Goal: Transaction & Acquisition: Purchase product/service

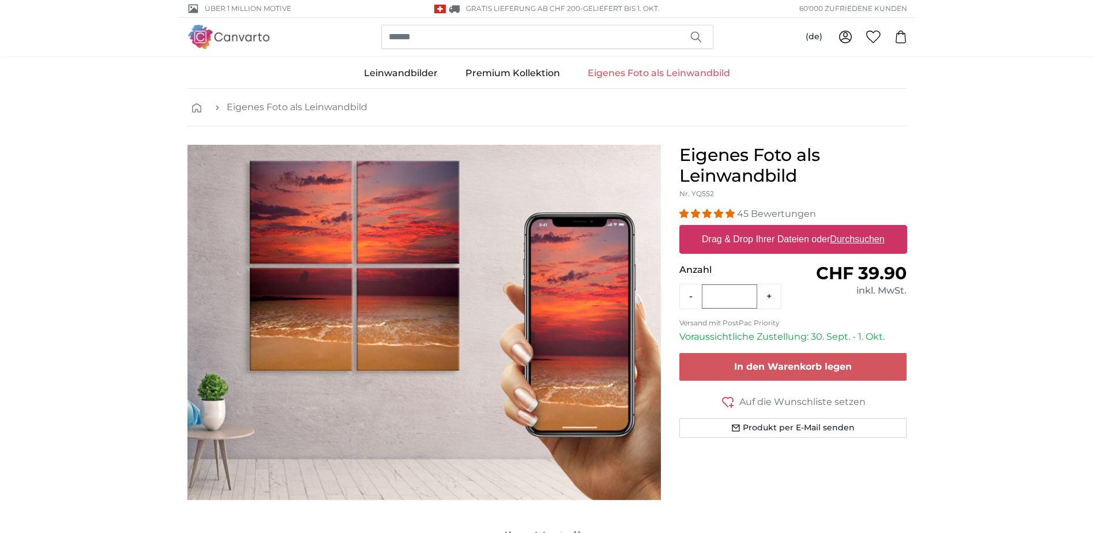
click at [220, 107] on icon "breadcrumbs" at bounding box center [217, 107] width 9 height 9
click at [256, 105] on link "Eigenes Foto als Leinwandbild" at bounding box center [297, 107] width 141 height 14
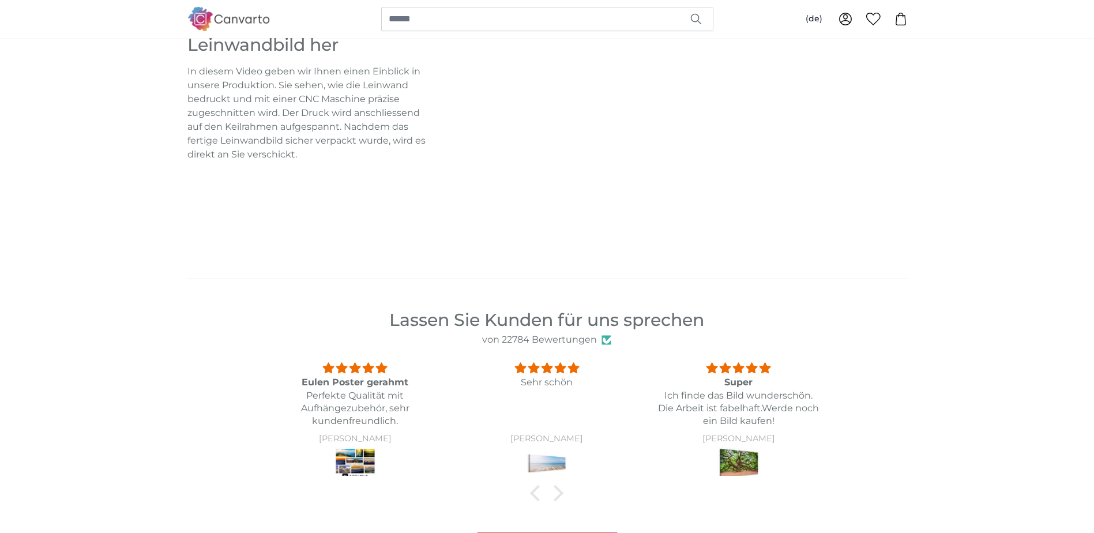
scroll to position [1095, 0]
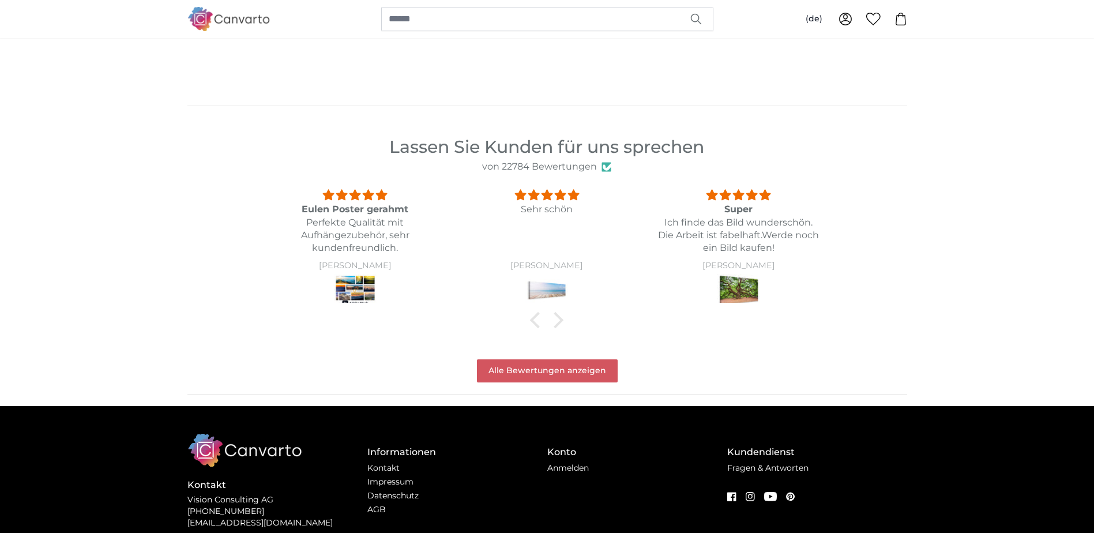
click at [540, 285] on img at bounding box center [546, 290] width 43 height 32
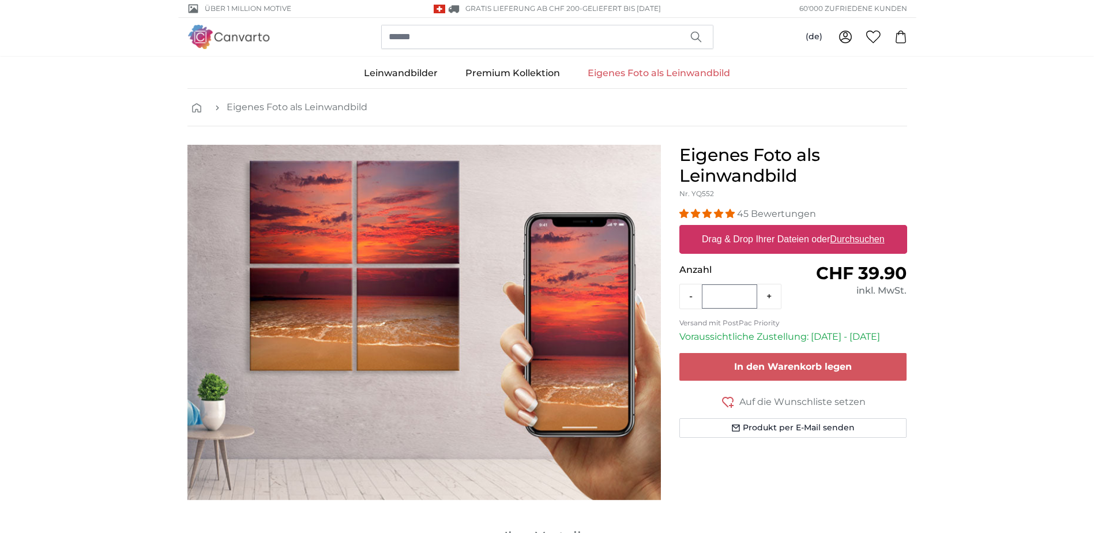
click at [873, 240] on u "Durchsuchen" at bounding box center [857, 239] width 54 height 10
click at [873, 228] on input "Drag & Drop Ihrer Dateien oder Durchsuchen" at bounding box center [793, 226] width 228 height 3
type input "**********"
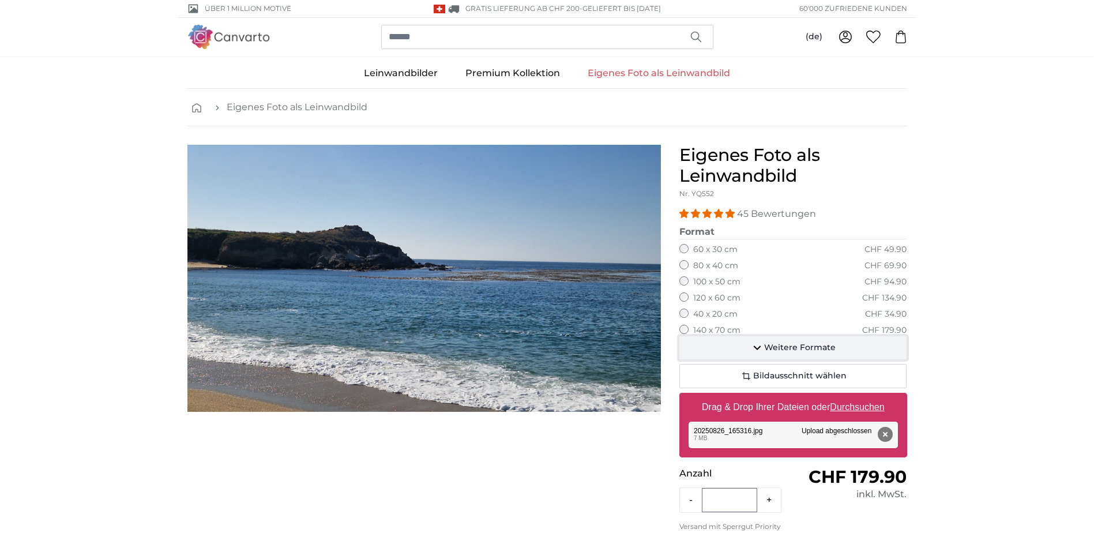
click at [779, 345] on span "Weitere Formate" at bounding box center [799, 348] width 71 height 12
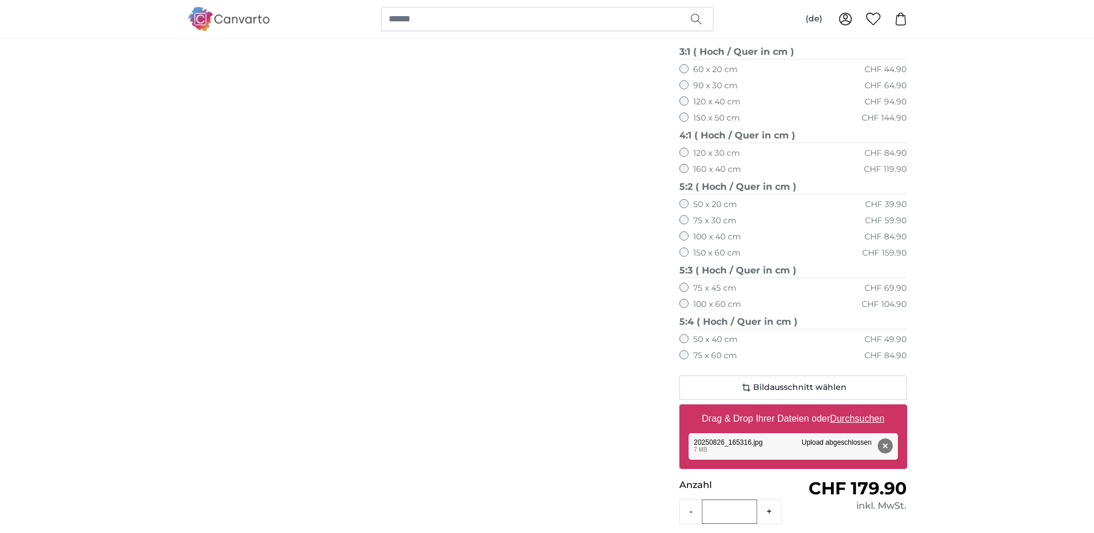
scroll to position [692, 0]
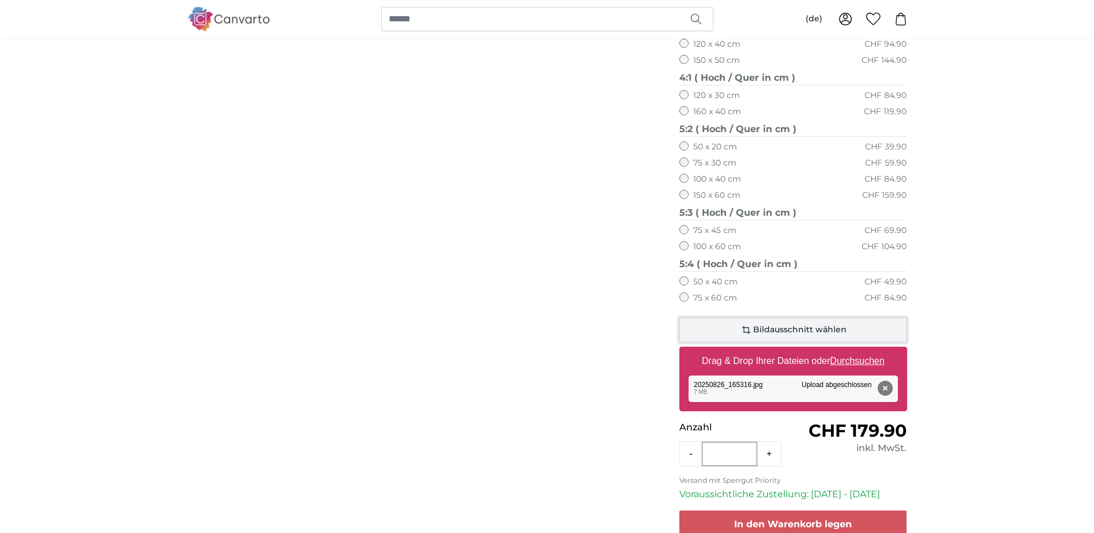
click at [753, 327] on icon "button" at bounding box center [746, 330] width 14 height 14
